Goal: Transaction & Acquisition: Purchase product/service

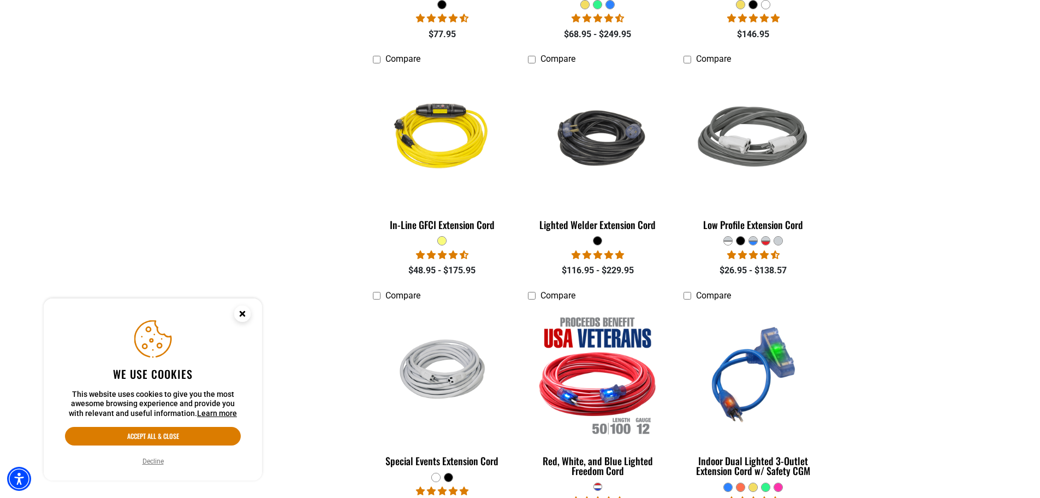
scroll to position [1420, 0]
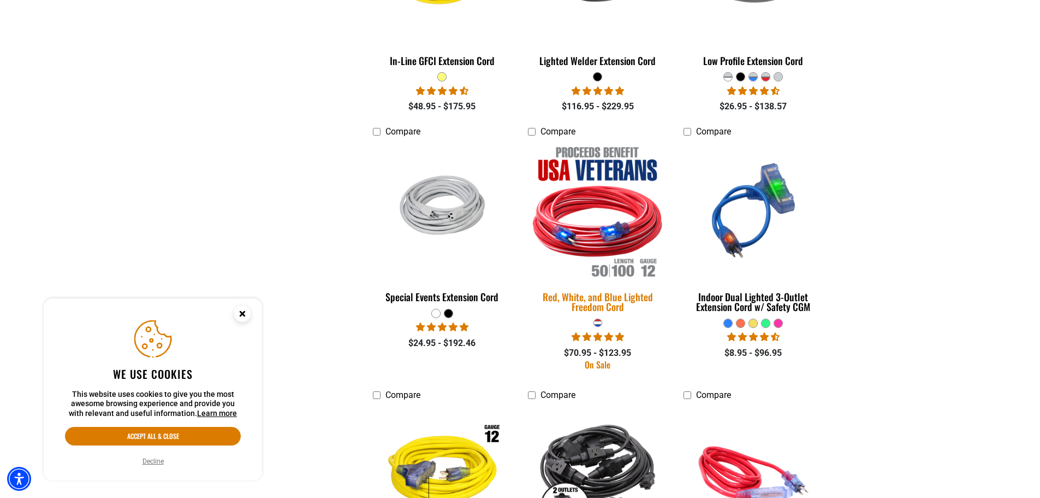
click at [595, 242] on img at bounding box center [598, 210] width 153 height 140
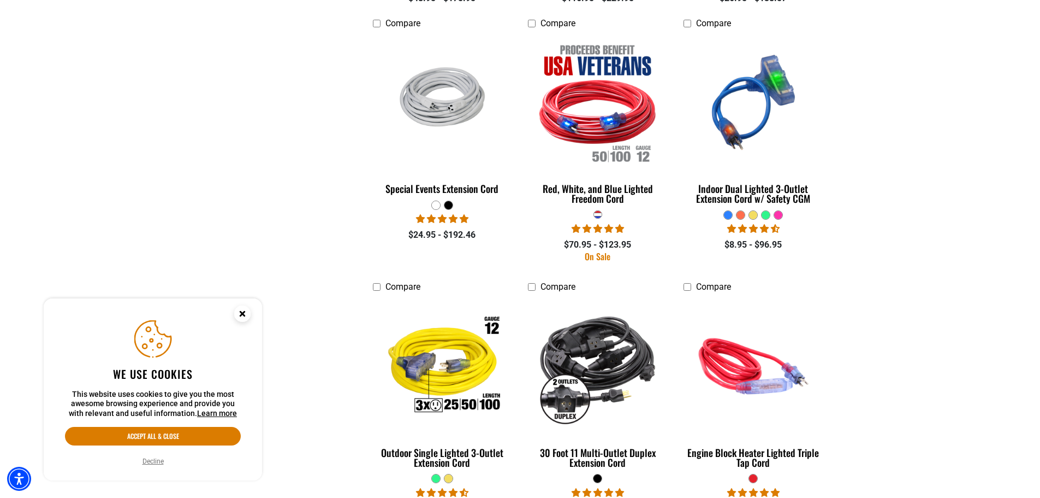
scroll to position [1529, 0]
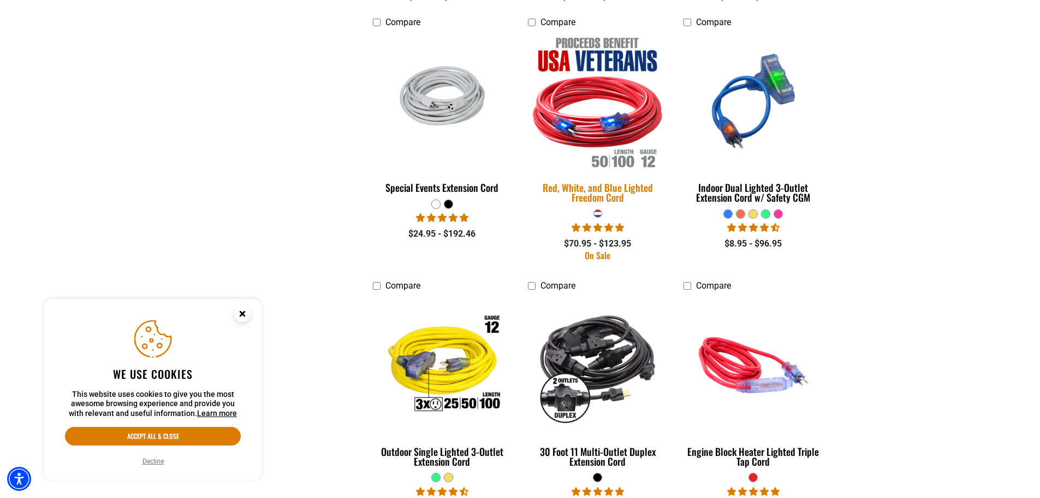
click at [591, 122] on img at bounding box center [598, 101] width 153 height 140
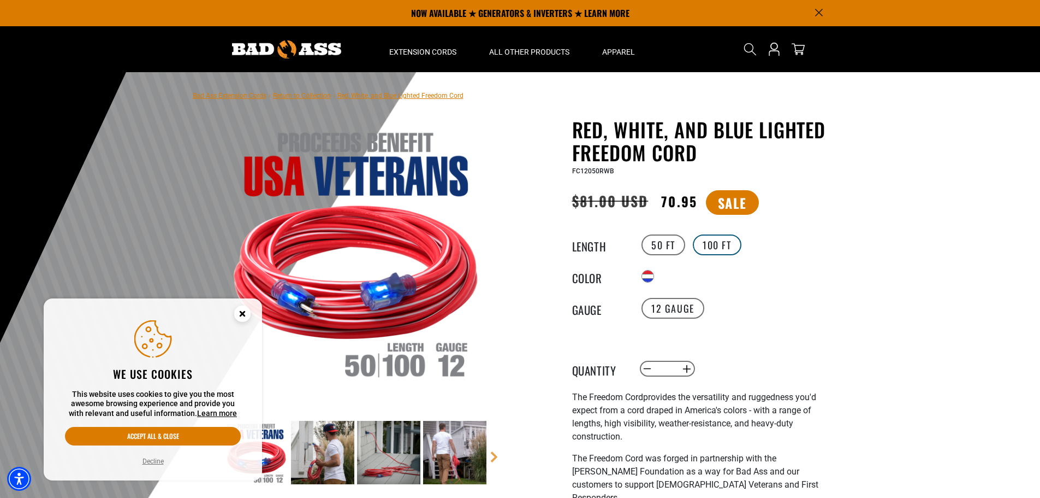
click at [724, 242] on label "100 FT" at bounding box center [717, 244] width 49 height 21
click at [677, 245] on label "50 FT" at bounding box center [664, 244] width 44 height 21
click at [706, 248] on label "100 FT" at bounding box center [717, 244] width 49 height 21
click at [668, 246] on label "50 FT" at bounding box center [664, 244] width 44 height 21
click at [716, 244] on label "100 FT" at bounding box center [717, 244] width 49 height 21
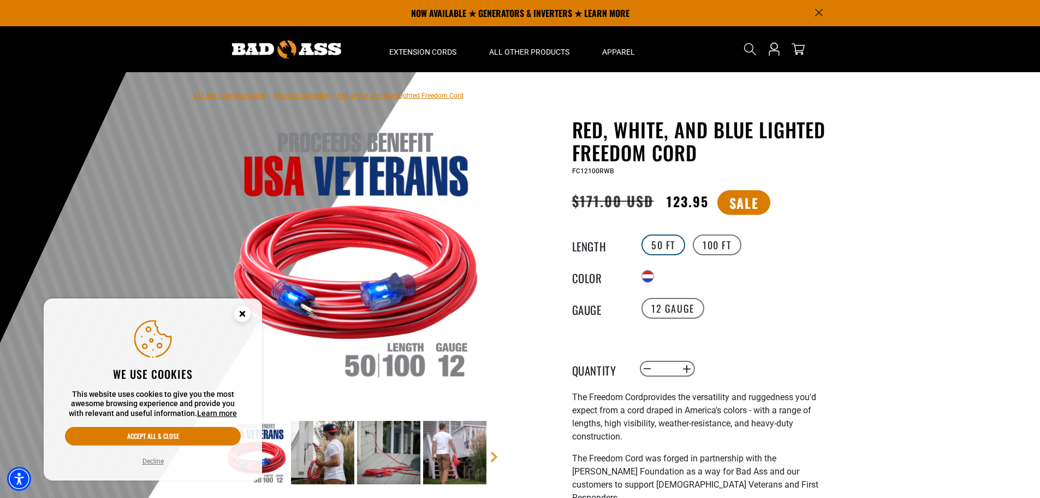
click at [669, 246] on label "50 FT" at bounding box center [664, 244] width 44 height 21
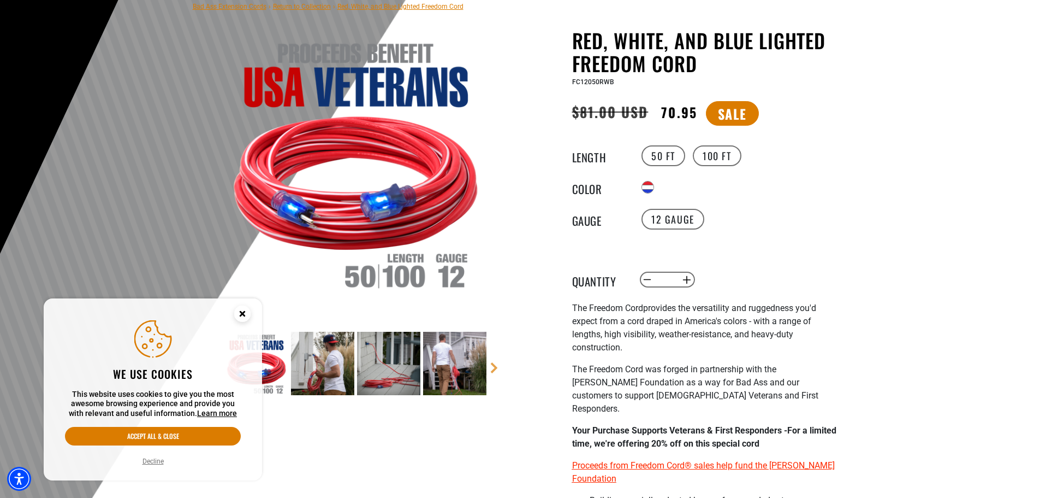
scroll to position [164, 0]
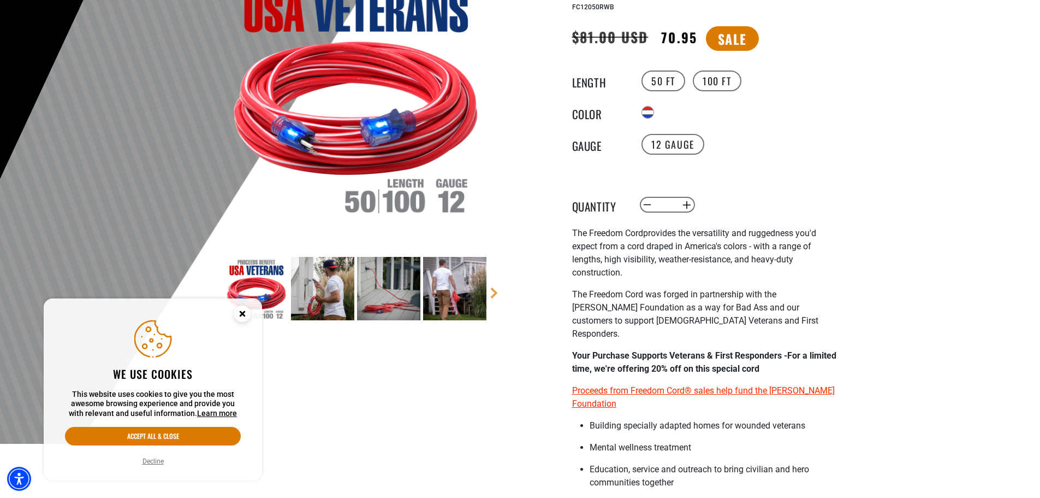
click at [247, 313] on circle "Close this option" at bounding box center [242, 313] width 16 height 16
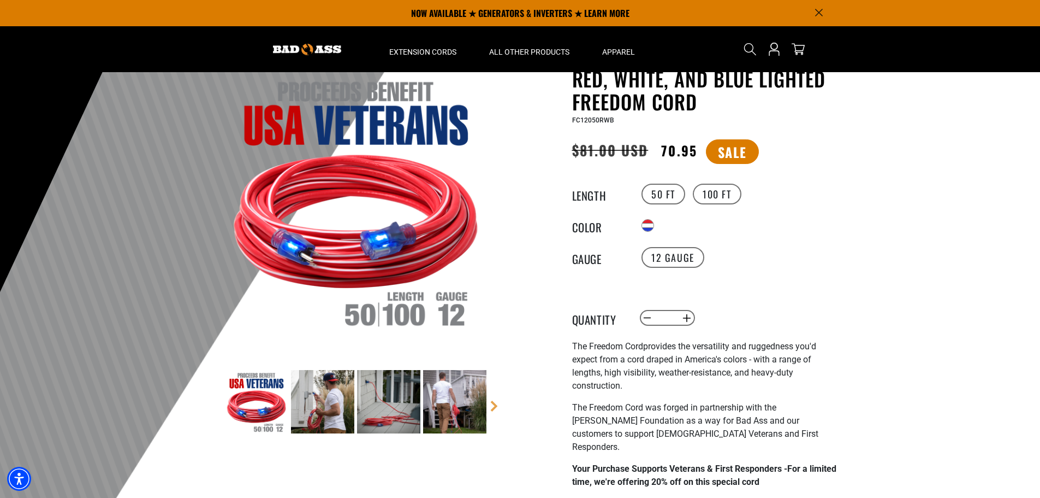
scroll to position [0, 0]
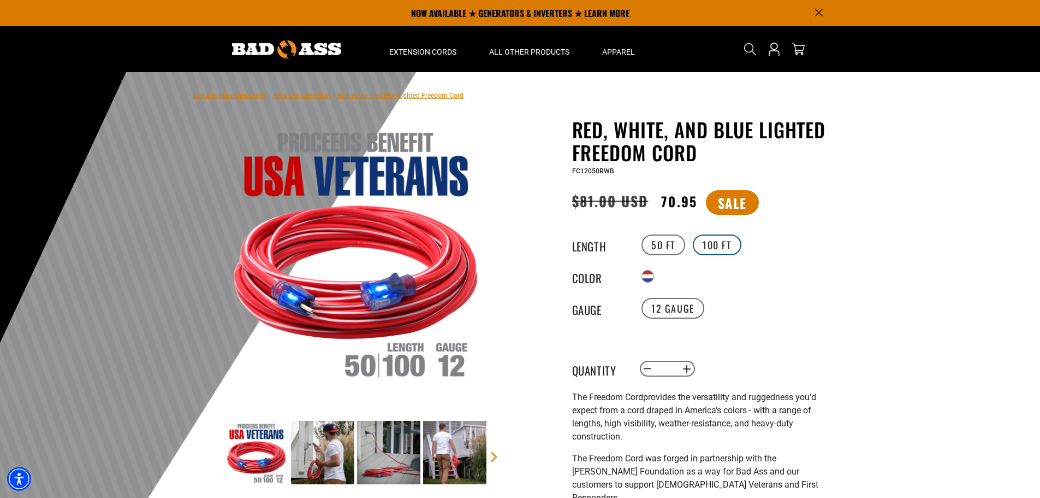
click at [718, 246] on label "100 FT" at bounding box center [717, 244] width 49 height 21
click at [671, 244] on label "50 FT" at bounding box center [664, 244] width 44 height 21
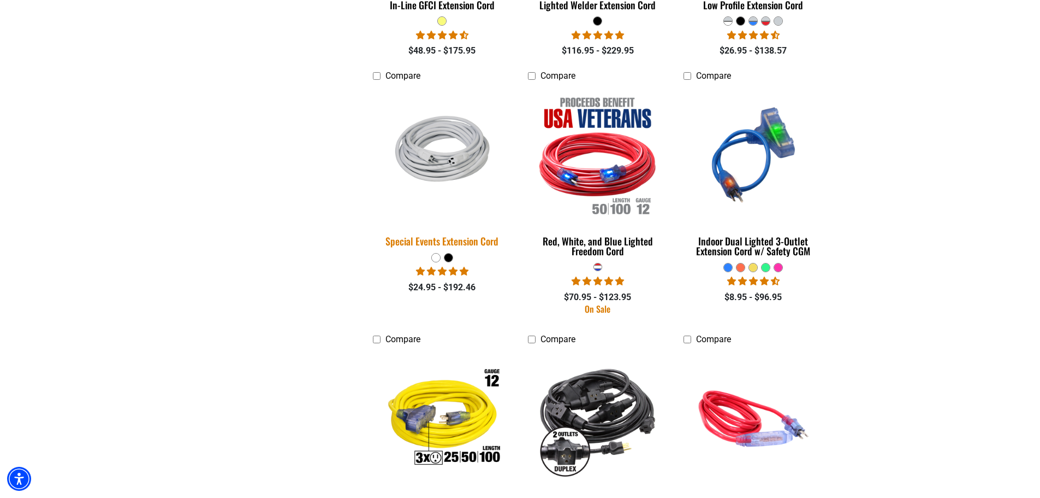
scroll to position [1584, 0]
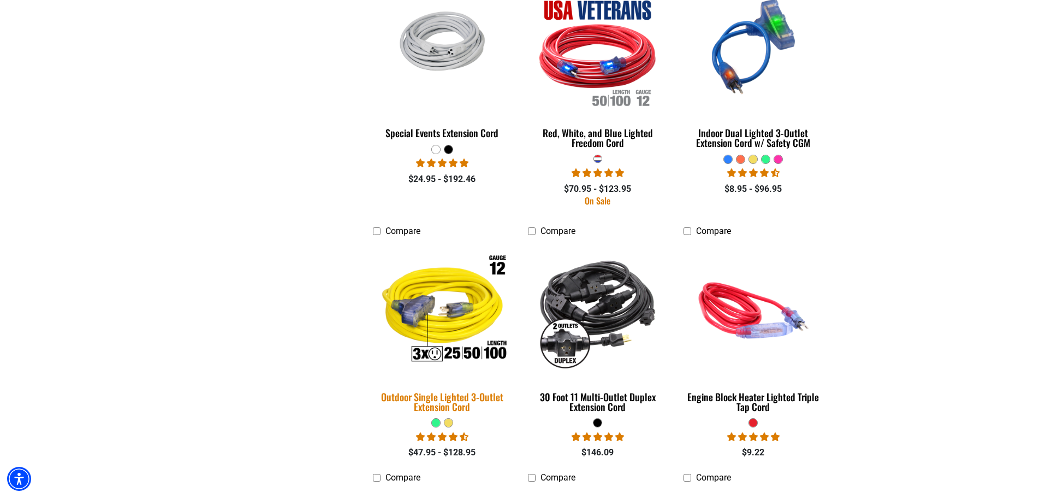
click at [454, 318] on img at bounding box center [442, 310] width 153 height 140
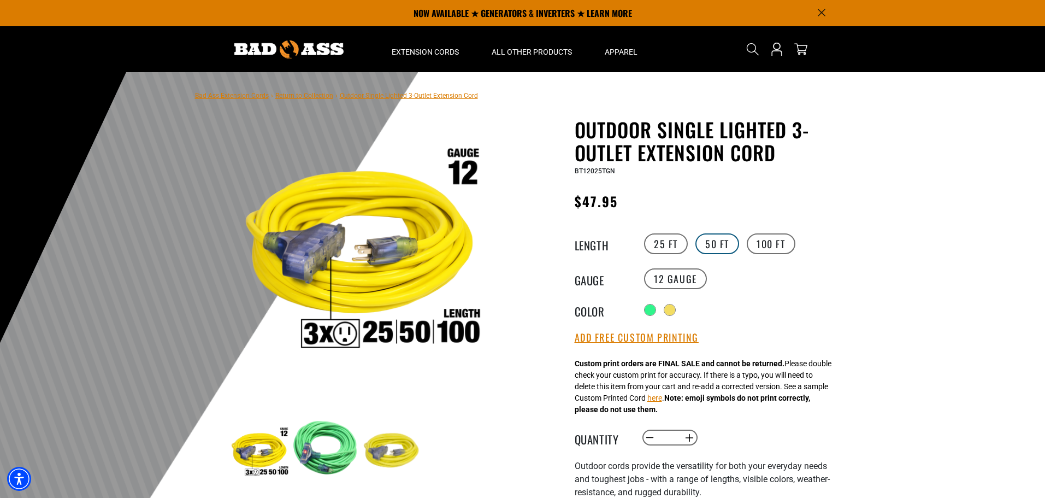
click at [721, 248] on label "50 FT" at bounding box center [717, 243] width 44 height 21
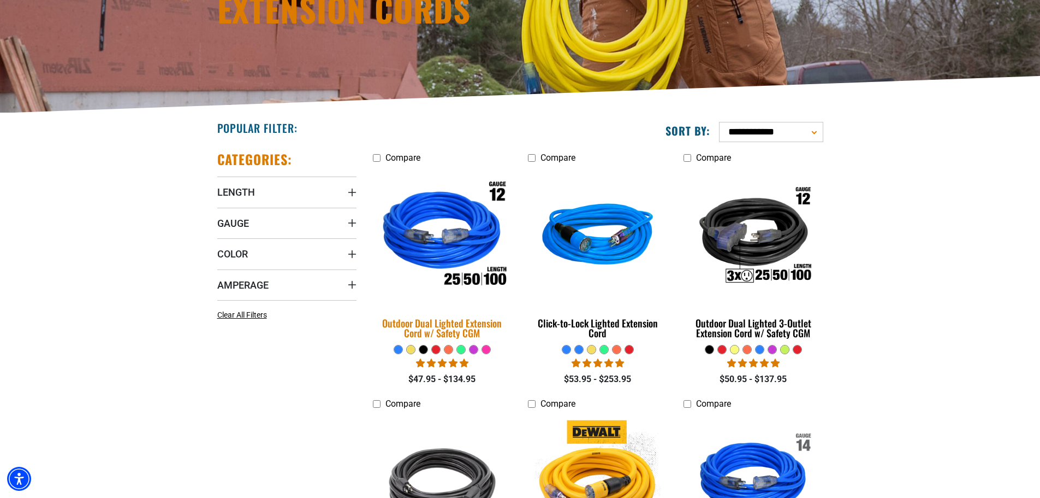
scroll to position [218, 0]
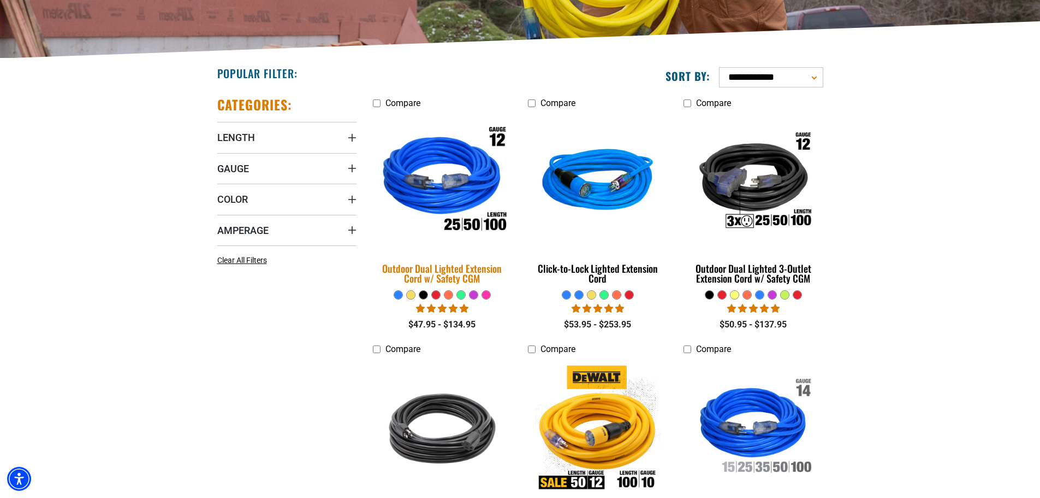
click at [460, 203] on img at bounding box center [442, 182] width 153 height 140
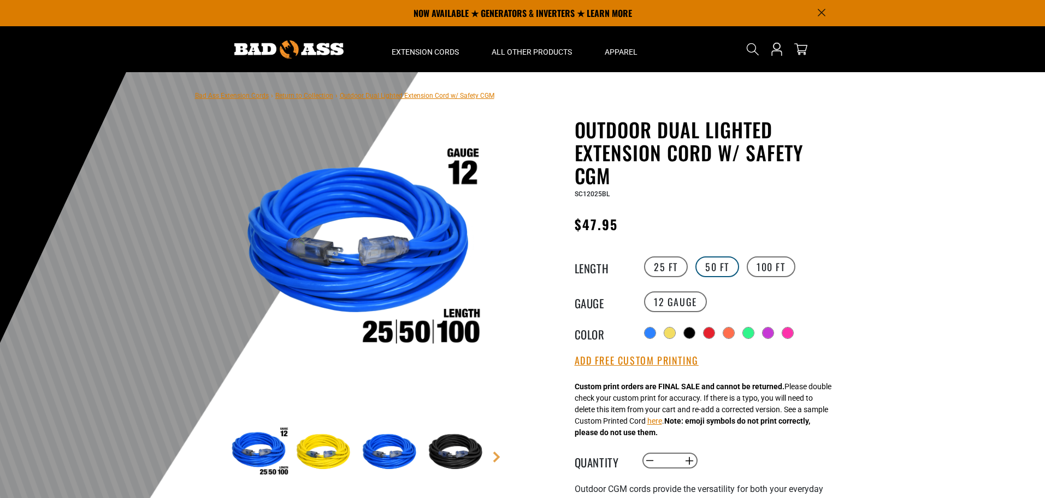
click at [705, 267] on label "50 FT" at bounding box center [717, 266] width 44 height 21
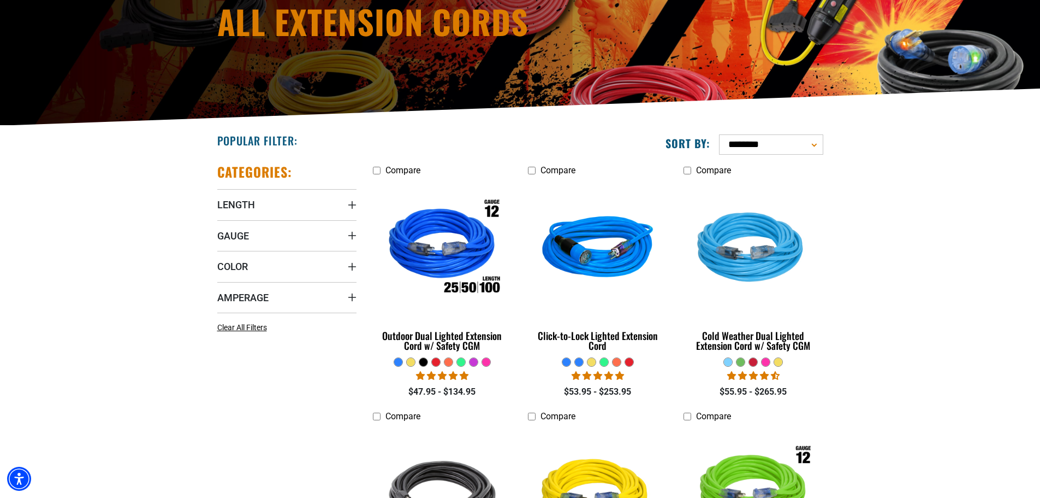
scroll to position [164, 0]
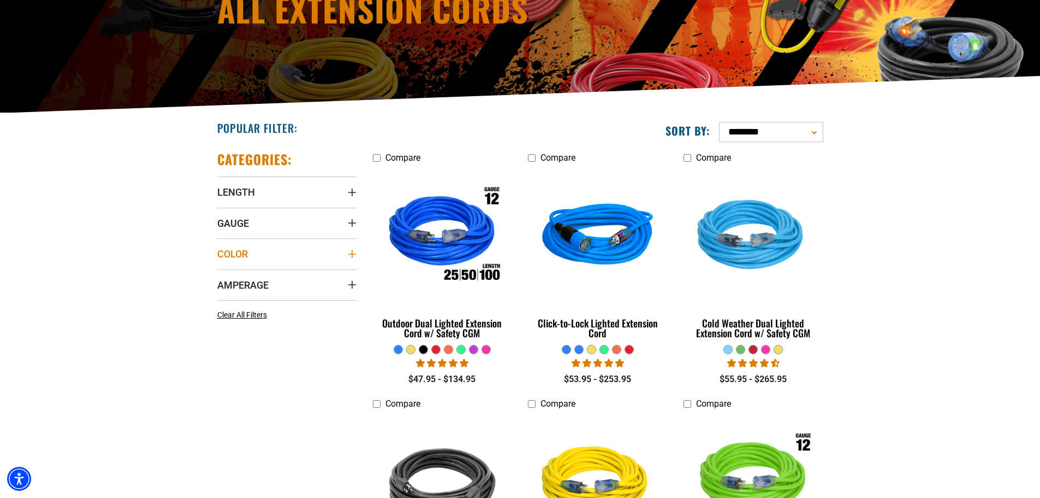
click at [352, 251] on icon "Color" at bounding box center [352, 254] width 8 height 8
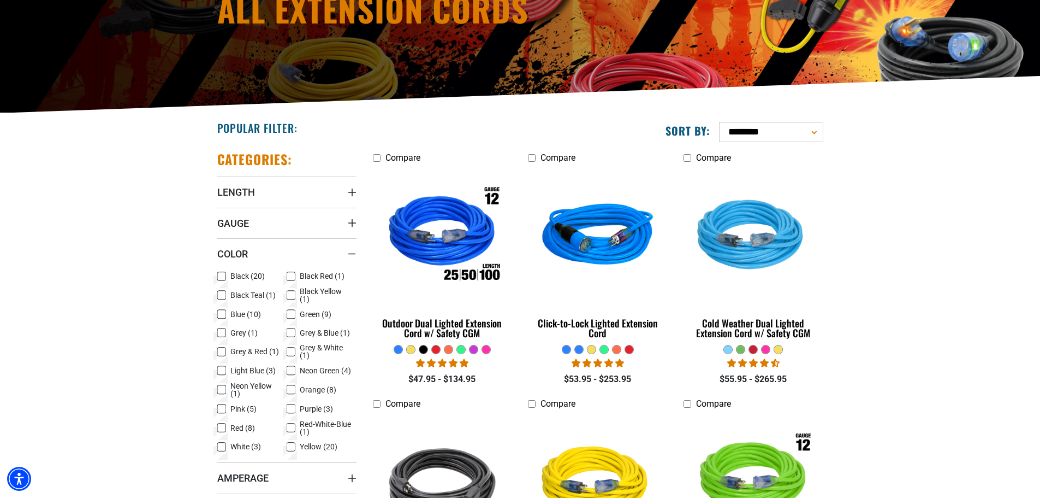
click at [223, 425] on icon at bounding box center [221, 428] width 9 height 14
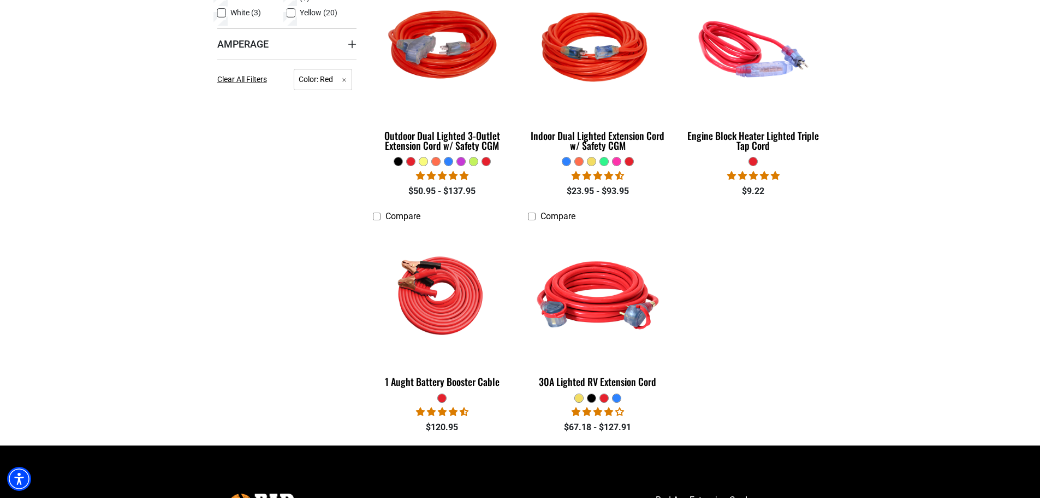
scroll to position [273, 0]
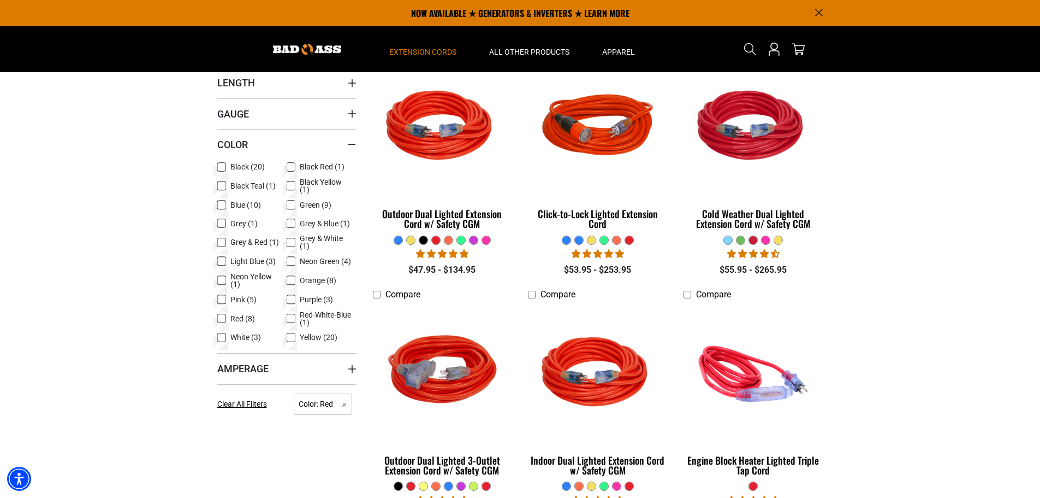
click at [294, 313] on icon at bounding box center [291, 318] width 9 height 14
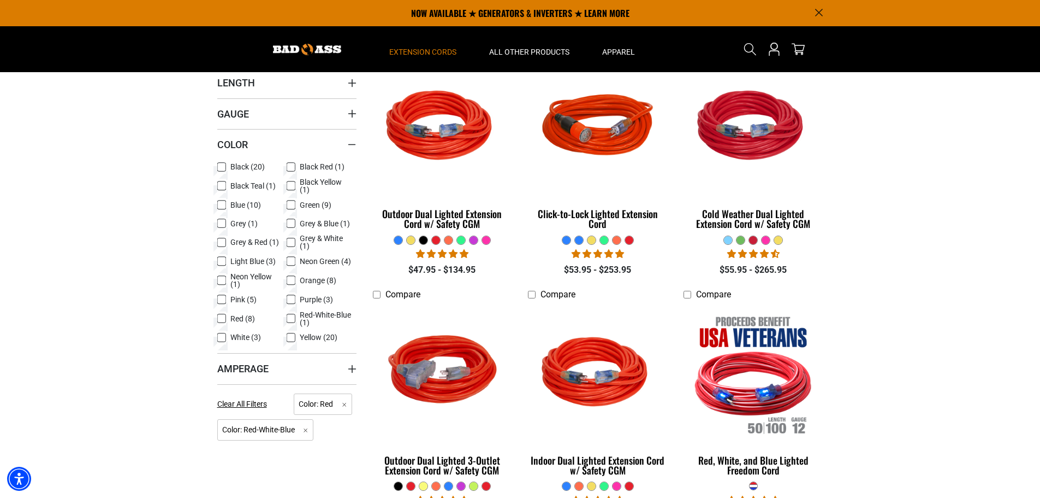
click at [223, 316] on icon at bounding box center [221, 319] width 7 height 6
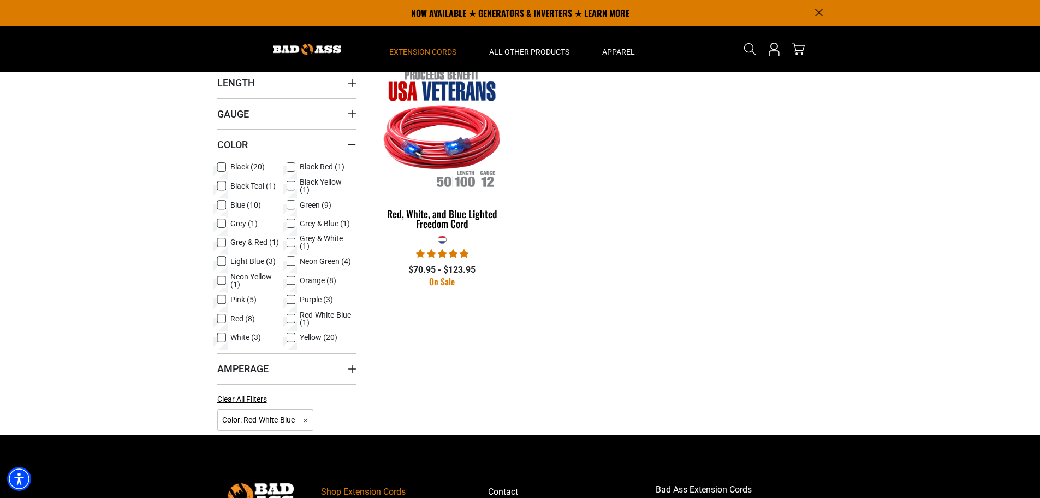
click at [292, 319] on icon at bounding box center [291, 318] width 7 height 6
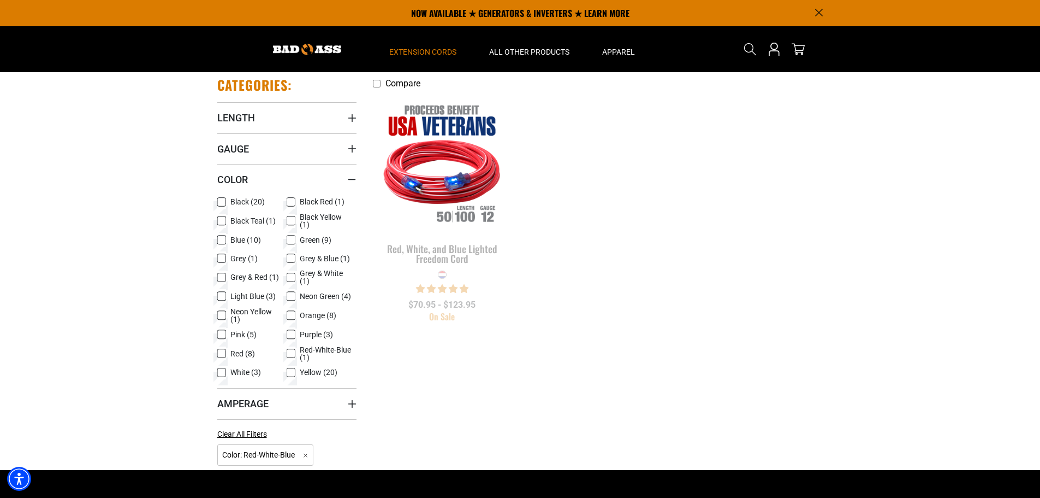
scroll to position [218, 0]
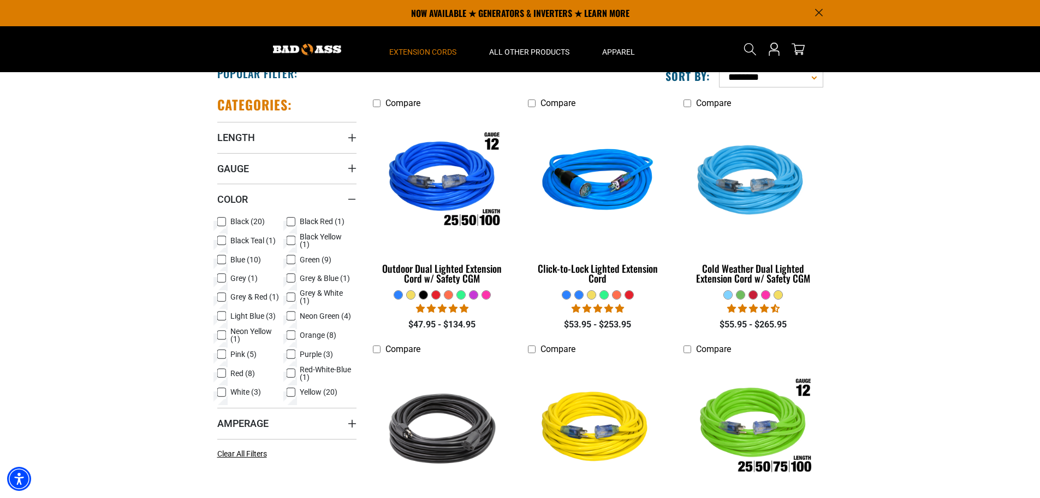
scroll to position [273, 0]
